Goal: Transaction & Acquisition: Download file/media

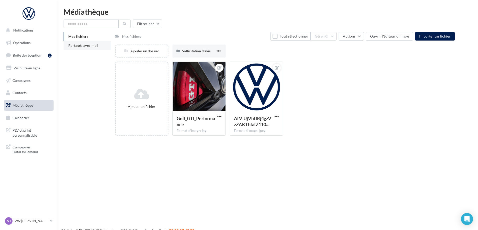
click at [100, 43] on li "Partagés avec moi" at bounding box center [88, 45] width 48 height 9
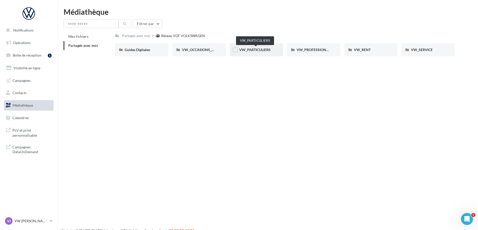
click at [249, 49] on span "VW_PARTICULIERS" at bounding box center [254, 50] width 31 height 4
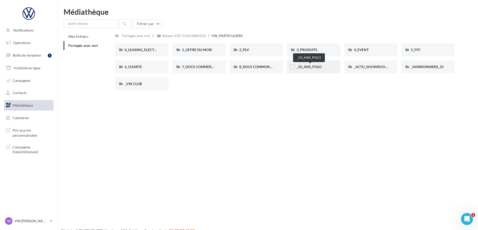
click at [322, 68] on span "_50_ANS_POLO" at bounding box center [309, 67] width 25 height 4
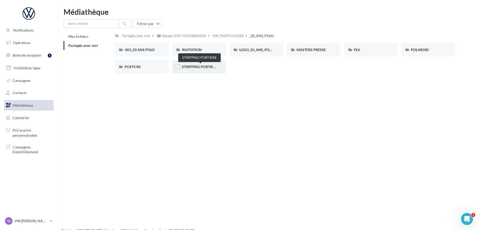
click at [194, 66] on span "STRIPPING PORTIERE" at bounding box center [199, 67] width 35 height 4
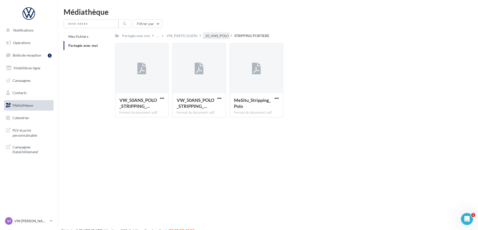
click at [219, 35] on div "_50_ANS_POLO" at bounding box center [216, 35] width 25 height 5
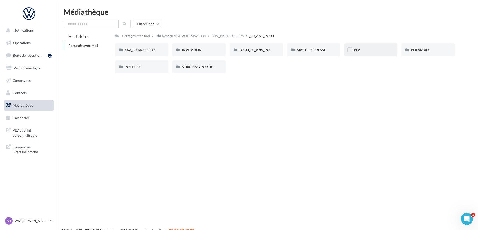
click at [362, 50] on div "PLV" at bounding box center [371, 49] width 34 height 5
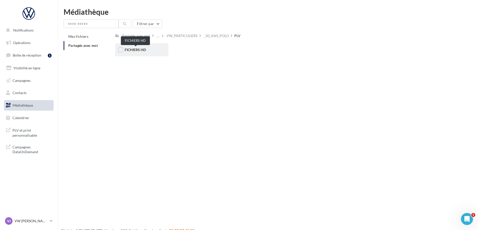
click at [132, 48] on span "FICHIERS HD" at bounding box center [135, 50] width 21 height 4
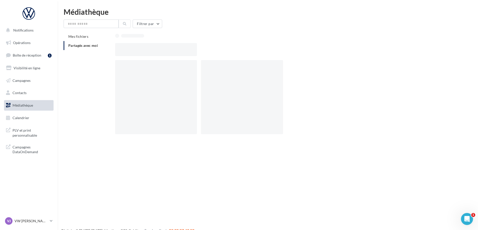
click at [132, 48] on div at bounding box center [156, 49] width 82 height 13
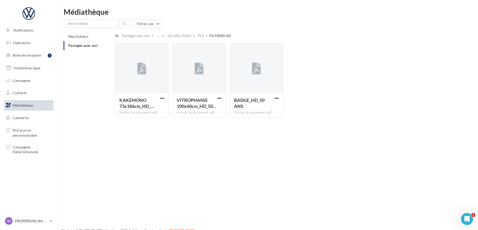
click at [313, 159] on div "Notifications Opérations Boîte de réception 1 Visibilité en ligne Campagnes Con…" at bounding box center [239, 123] width 478 height 230
click at [186, 37] on div "_50_ANS_POLO" at bounding box center [179, 35] width 25 height 5
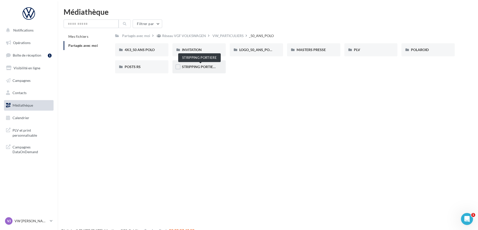
click at [188, 66] on span "STRIPPING PORTIERE" at bounding box center [199, 67] width 35 height 4
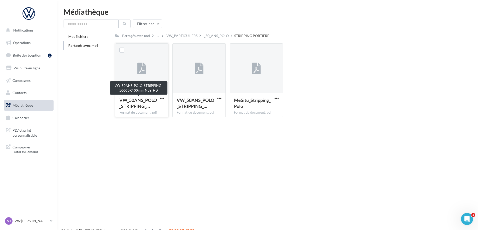
click at [139, 101] on span "VW_50ANS_POLO_STRIPPING_…" at bounding box center [138, 103] width 38 height 12
click at [138, 98] on span "VW_50ANS_POLO_STRIPPING_…" at bounding box center [138, 103] width 38 height 12
click at [138, 64] on icon at bounding box center [141, 69] width 9 height 12
click at [123, 50] on label at bounding box center [121, 50] width 5 height 5
click at [164, 98] on span "button" at bounding box center [162, 98] width 4 height 4
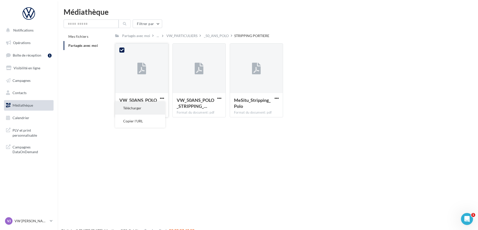
click at [155, 108] on button "Télécharger" at bounding box center [140, 108] width 50 height 13
click at [123, 51] on icon at bounding box center [122, 50] width 4 height 4
click at [218, 96] on div at bounding box center [219, 98] width 6 height 5
click at [222, 98] on button "button" at bounding box center [219, 98] width 6 height 5
click at [206, 110] on button "Télécharger" at bounding box center [198, 108] width 50 height 13
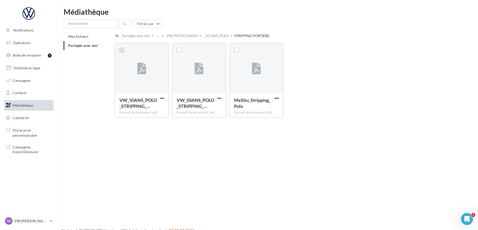
click at [279, 99] on button "button" at bounding box center [277, 98] width 6 height 5
click at [264, 107] on button "Télécharger" at bounding box center [255, 108] width 50 height 13
click at [226, 35] on div "_50_ANS_POLO" at bounding box center [216, 35] width 25 height 5
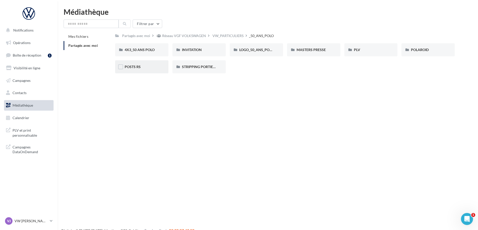
click at [136, 70] on div "POSTS RS" at bounding box center [141, 66] width 53 height 13
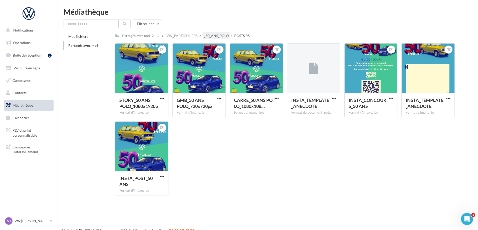
click at [215, 36] on div "_50_ANS_POLO" at bounding box center [216, 35] width 25 height 5
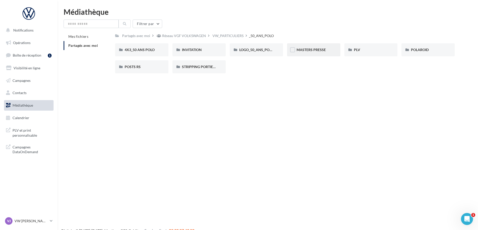
click at [315, 47] on div "MASTERS PRESSE" at bounding box center [313, 49] width 53 height 13
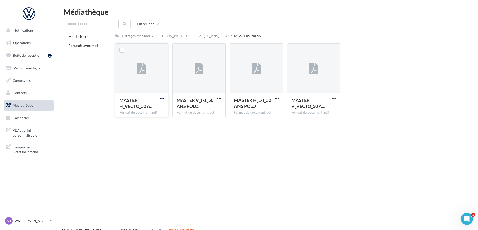
click at [164, 98] on span "button" at bounding box center [162, 98] width 4 height 4
click at [151, 109] on button "Télécharger" at bounding box center [140, 108] width 50 height 13
